Goal: Information Seeking & Learning: Find specific fact

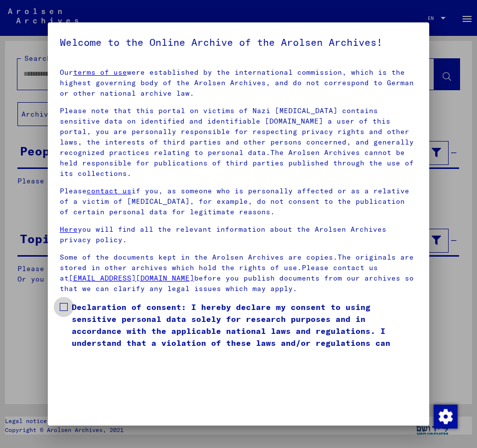
drag, startPoint x: 65, startPoint y: 296, endPoint x: 230, endPoint y: 303, distance: 165.0
click at [66, 303] on span at bounding box center [64, 307] width 8 height 8
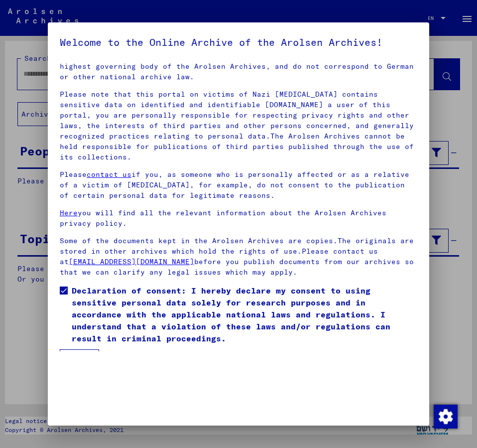
scroll to position [28, 0]
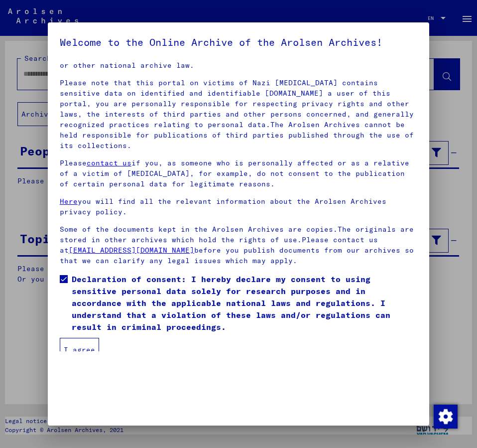
click at [71, 338] on button "I agree" at bounding box center [79, 350] width 39 height 24
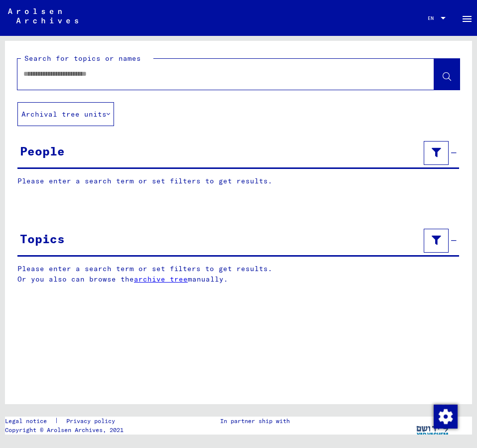
click at [49, 75] on input "text" at bounding box center [216, 74] width 387 height 10
type input "**********"
click at [446, 72] on span at bounding box center [447, 75] width 8 height 10
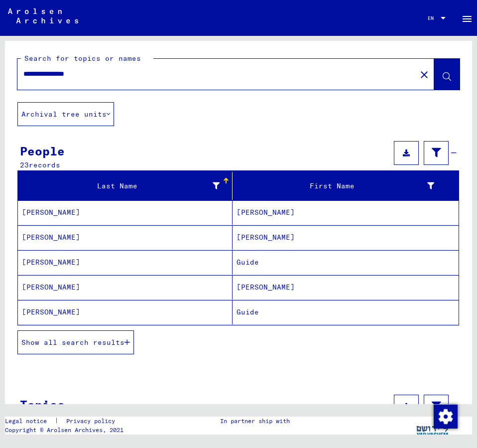
click at [106, 343] on span "Show all search results" at bounding box center [72, 342] width 103 height 9
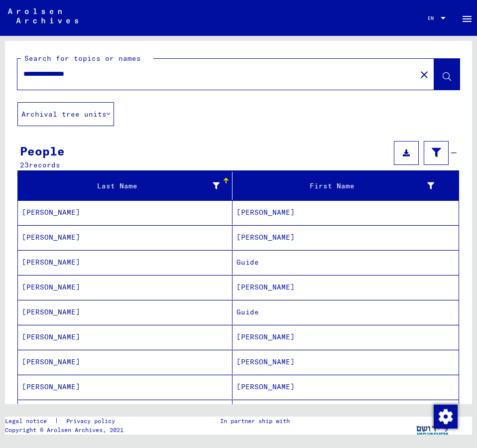
click at [57, 387] on mat-cell "[PERSON_NAME]" at bounding box center [125, 387] width 215 height 24
